Goal: Transaction & Acquisition: Purchase product/service

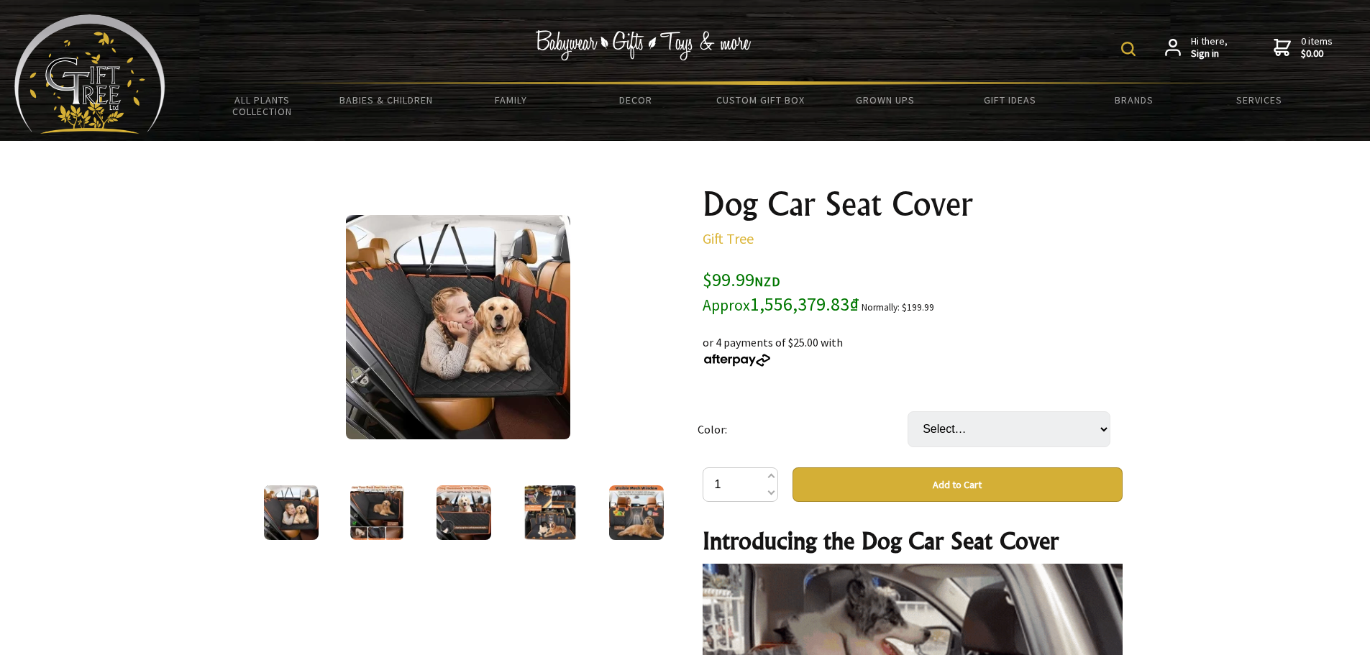
click at [847, 477] on button "Add to Cart" at bounding box center [957, 484] width 330 height 35
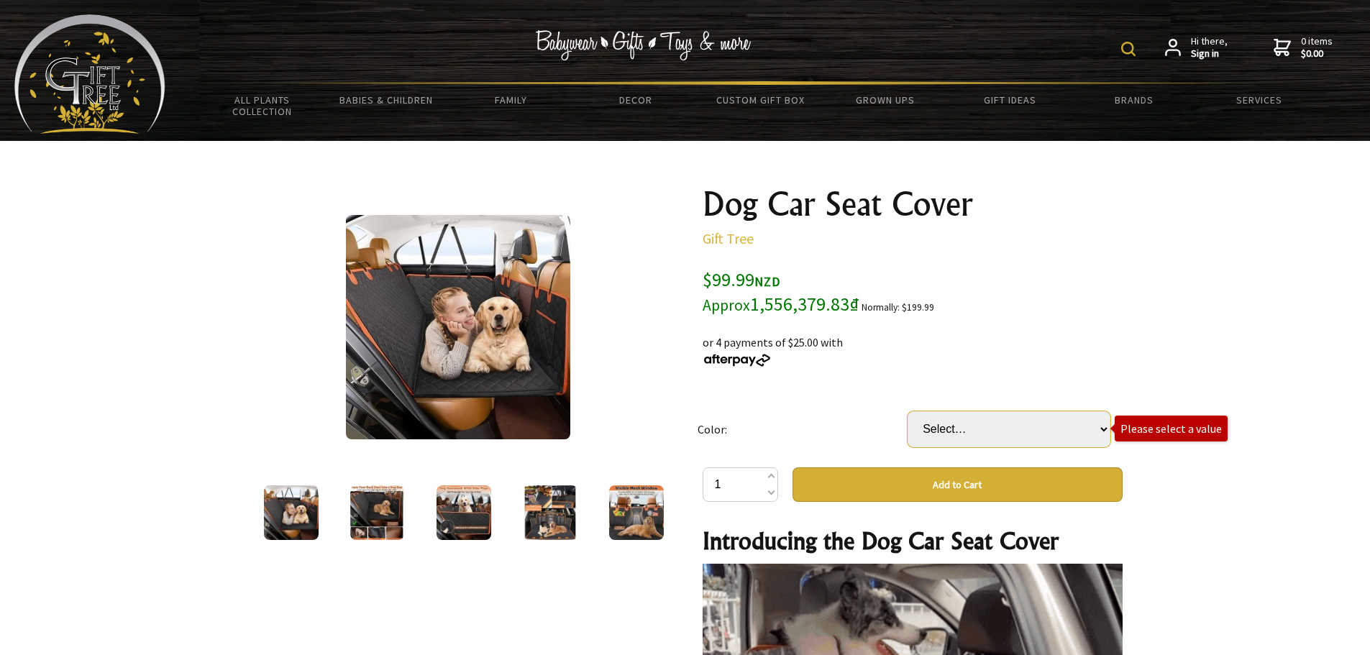
click at [940, 431] on select "Select… Black Orange Edge Orange Edge With Net (+ $4.99)" at bounding box center [1008, 429] width 203 height 36
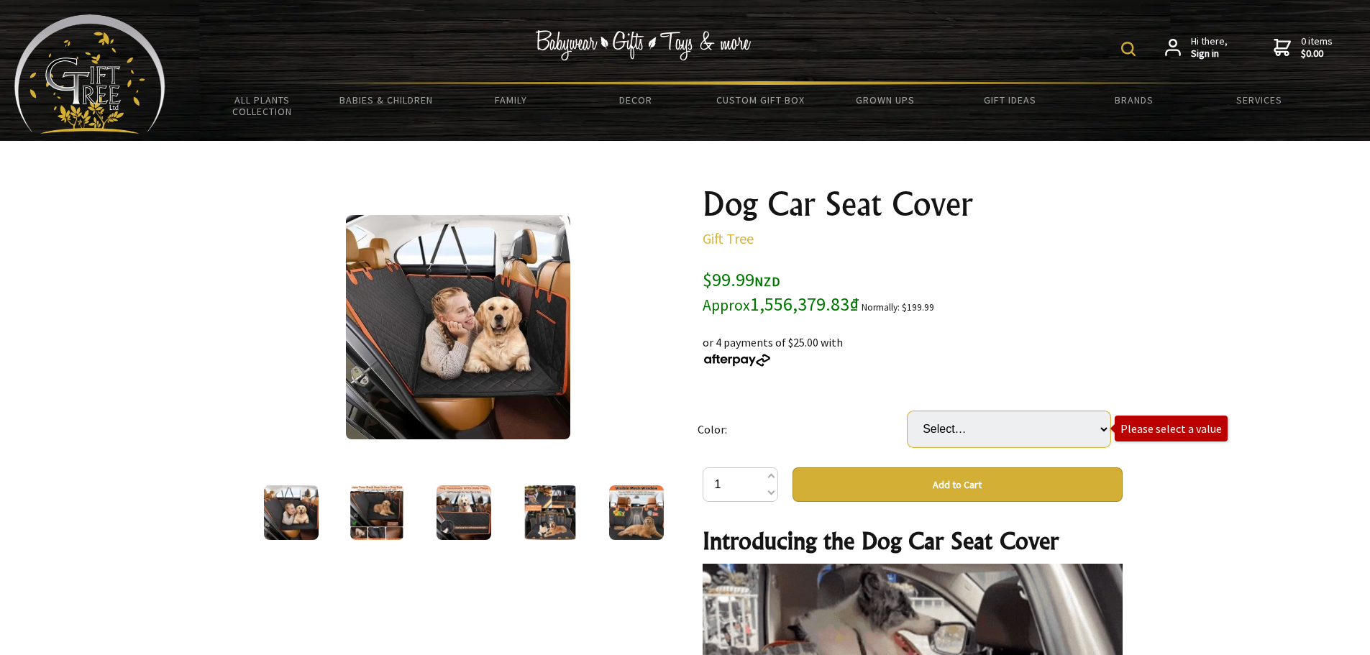
select select "Black"
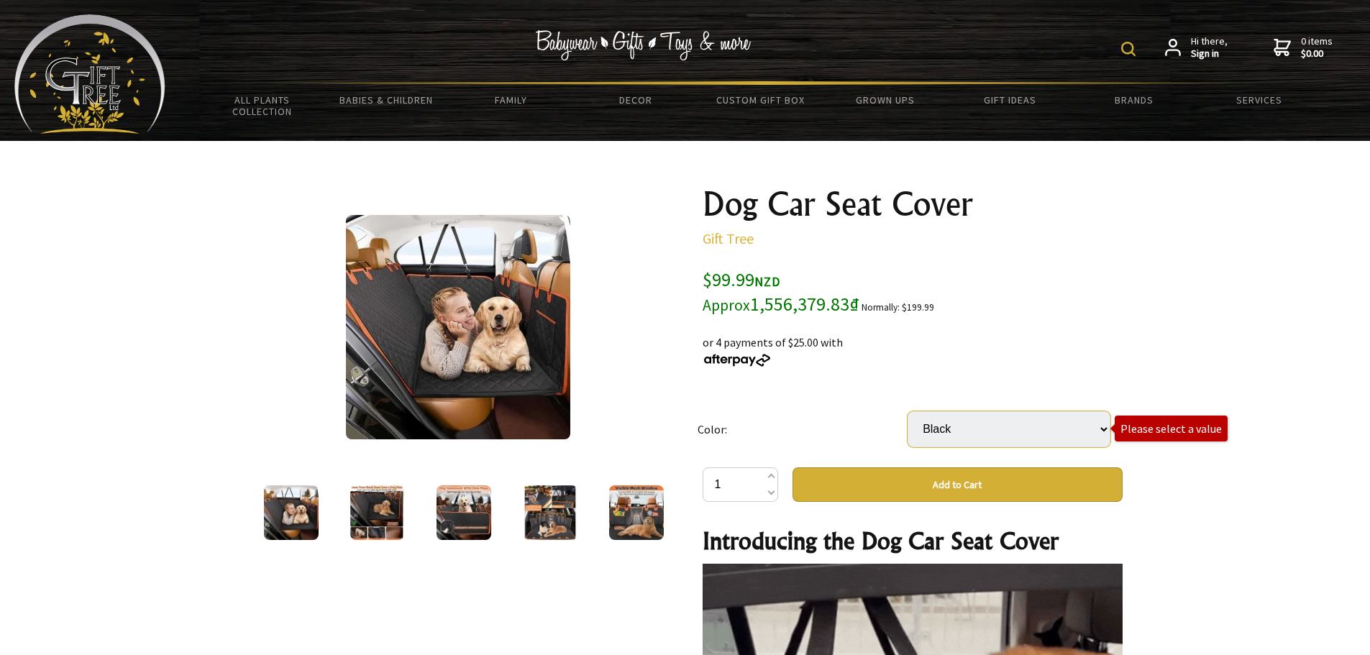
click at [907, 411] on select "Select… Black Orange Edge Orange Edge With Net (+ $4.99)" at bounding box center [1008, 429] width 203 height 36
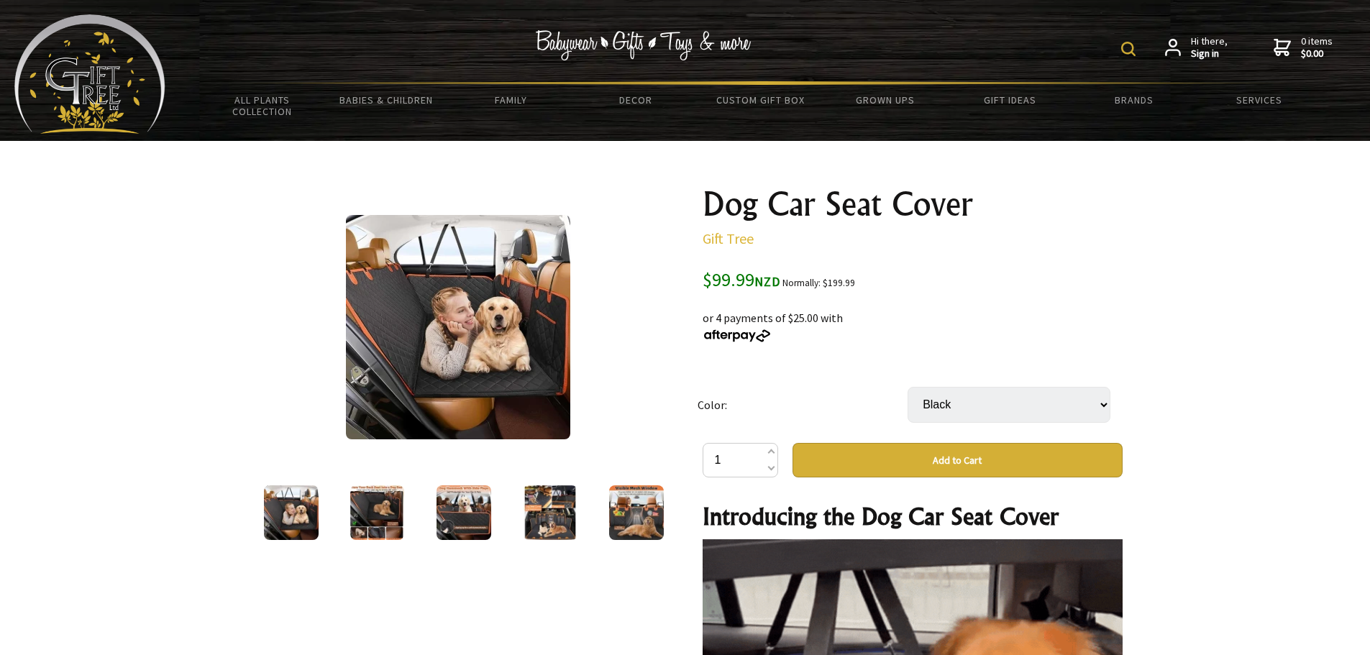
click at [936, 452] on button "Add to Cart" at bounding box center [957, 460] width 330 height 35
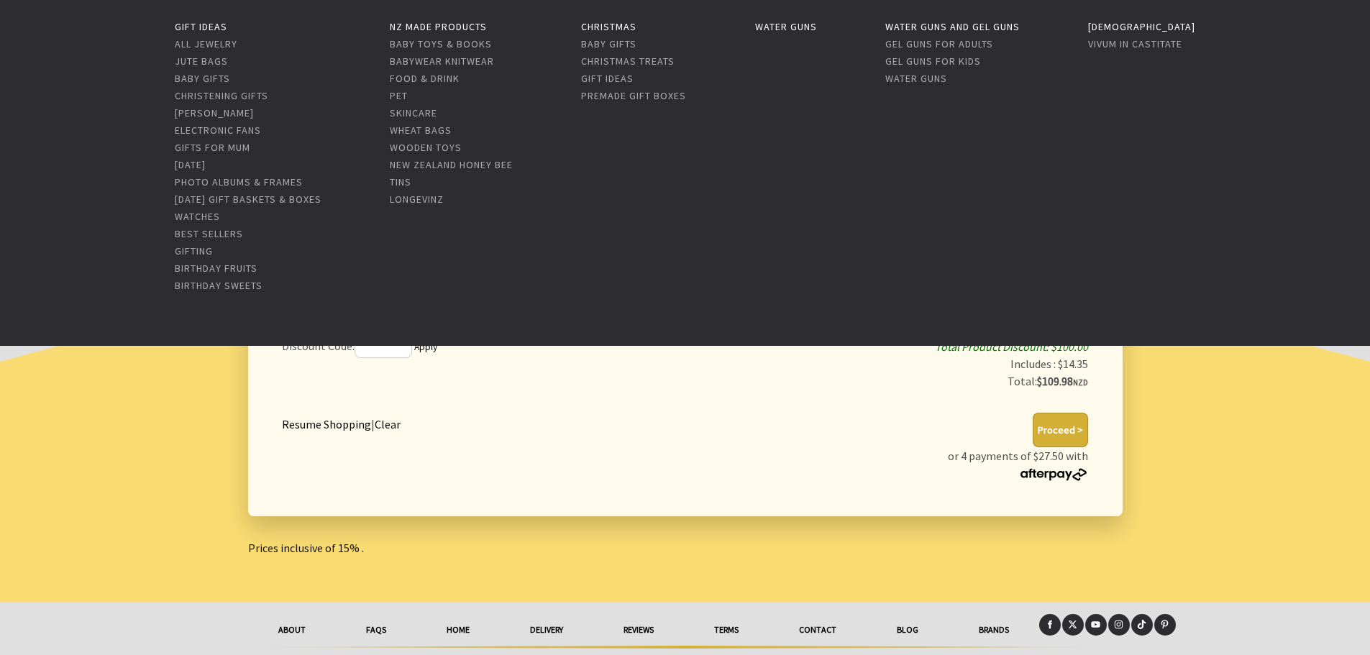
scroll to position [183, 0]
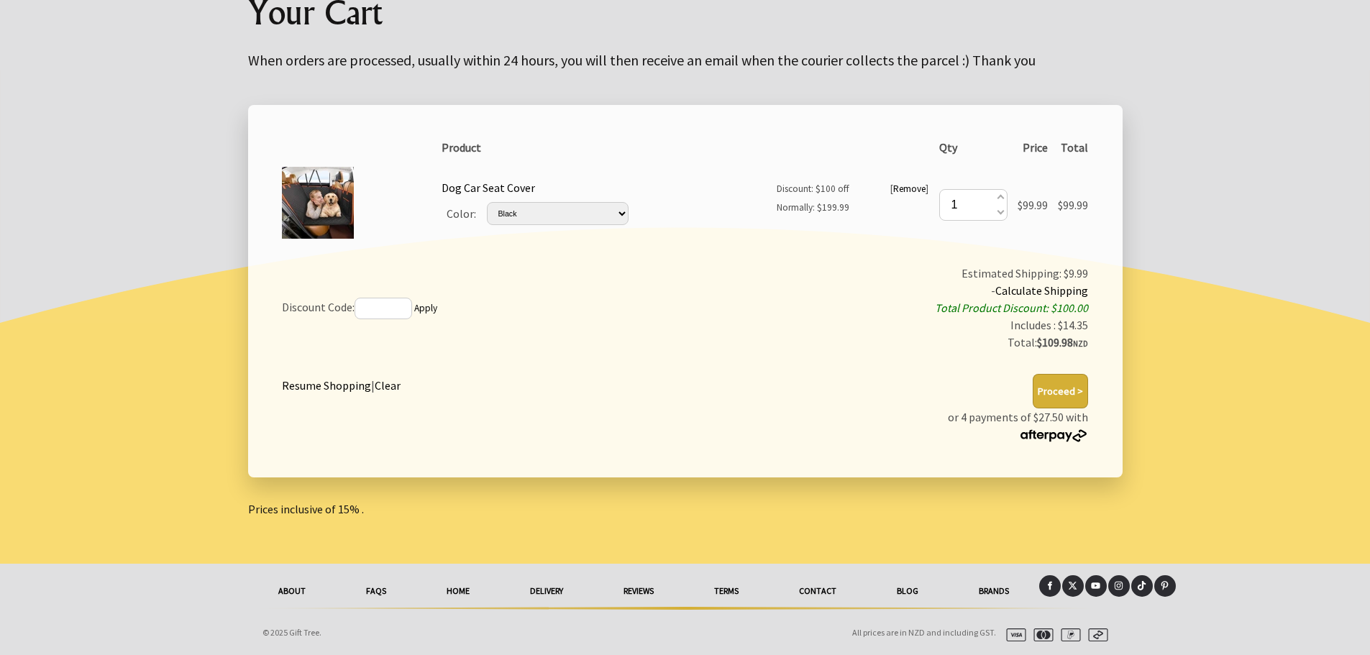
click at [1053, 388] on button "Proceed >" at bounding box center [1060, 391] width 55 height 35
